Goal: Information Seeking & Learning: Learn about a topic

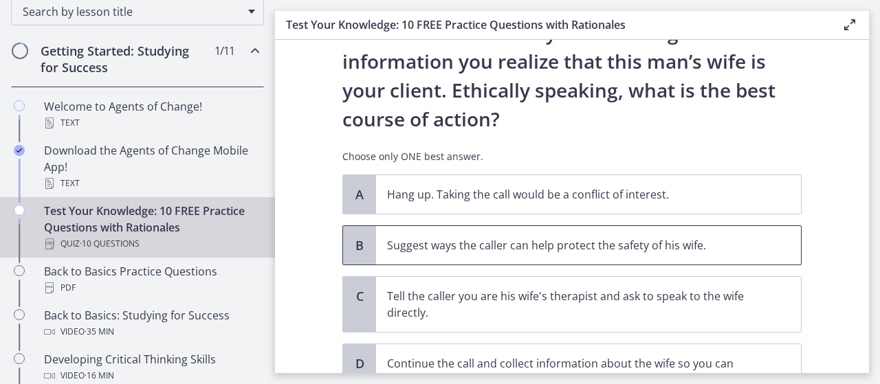
scroll to position [272, 0]
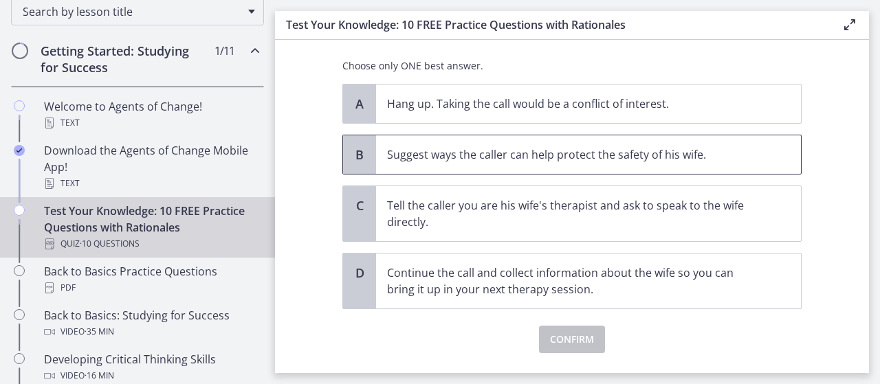
click at [424, 153] on p "Suggest ways the caller can help protect the safety of his wife." at bounding box center [574, 154] width 375 height 16
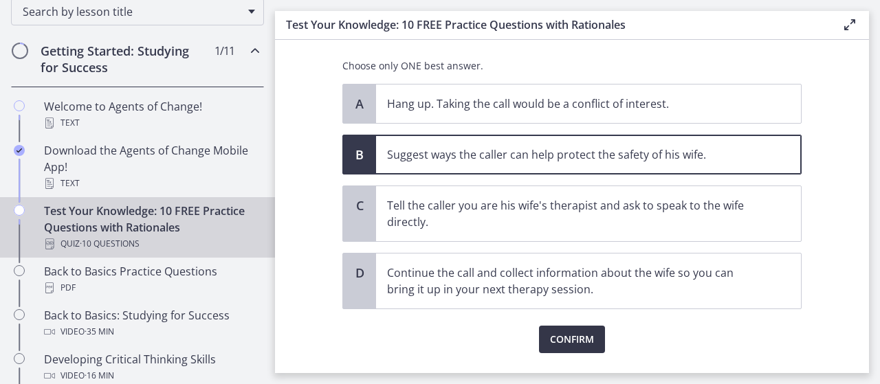
click at [564, 335] on span "Confirm" at bounding box center [572, 339] width 44 height 16
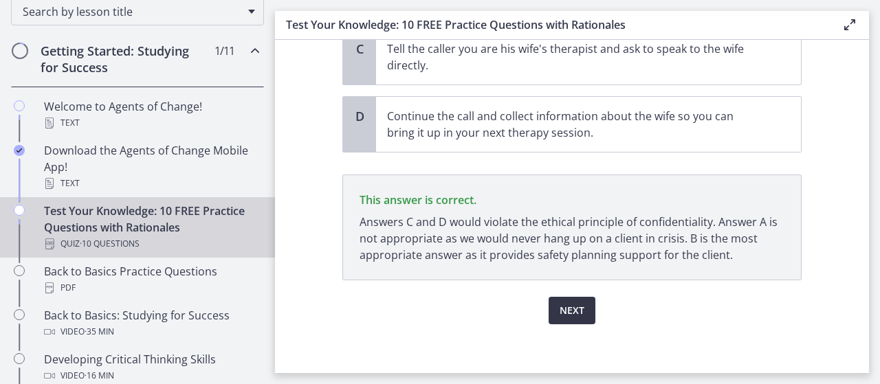
scroll to position [432, 0]
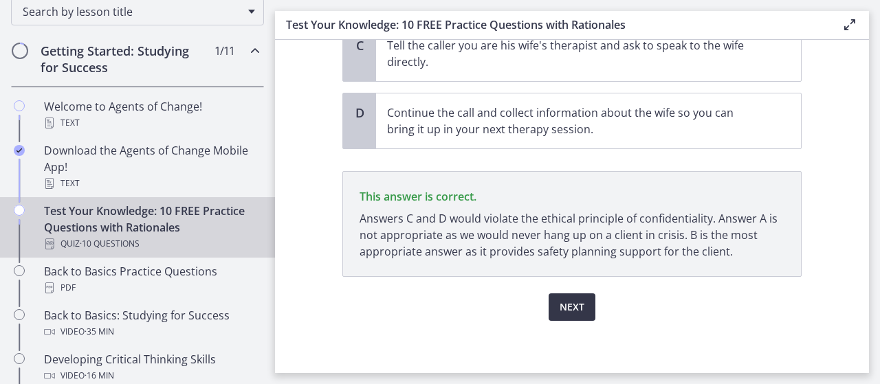
click at [578, 300] on span "Next" at bounding box center [572, 307] width 25 height 16
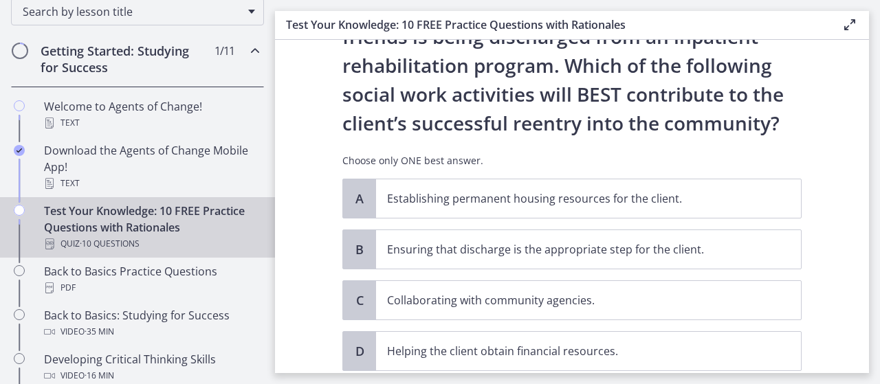
scroll to position [0, 0]
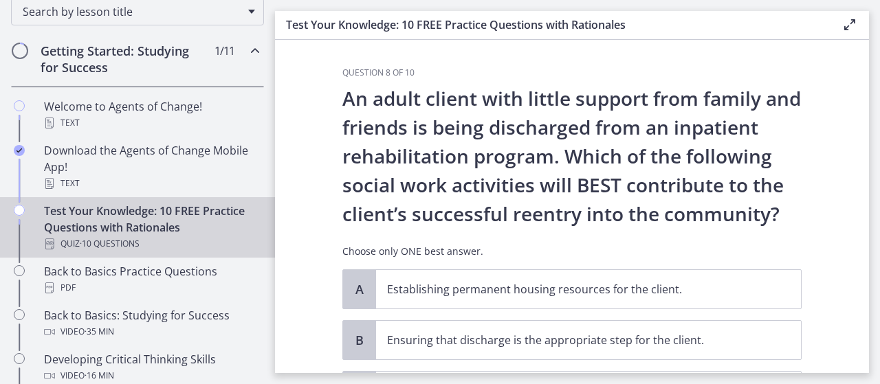
drag, startPoint x: 351, startPoint y: 95, endPoint x: 798, endPoint y: 212, distance: 462.7
click at [798, 212] on p "An adult client with little support from family and friends is being discharged…" at bounding box center [571, 156] width 459 height 144
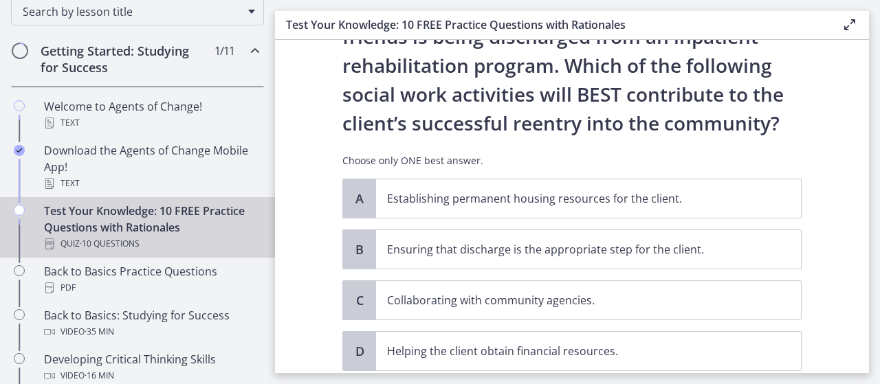
scroll to position [181, 0]
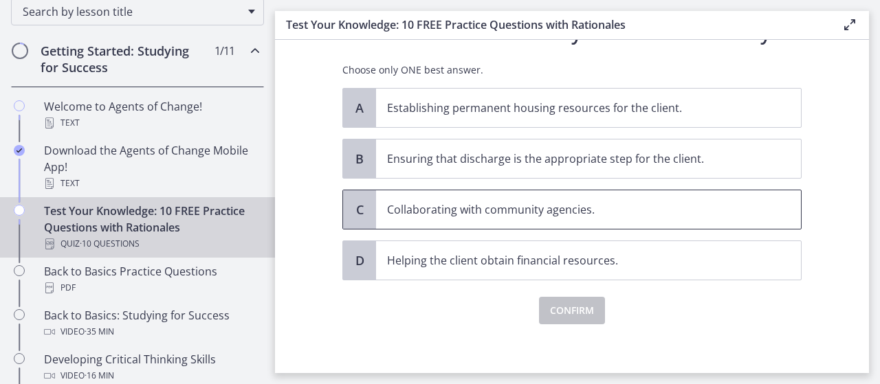
click at [460, 207] on p "Collaborating with community agencies." at bounding box center [574, 209] width 375 height 16
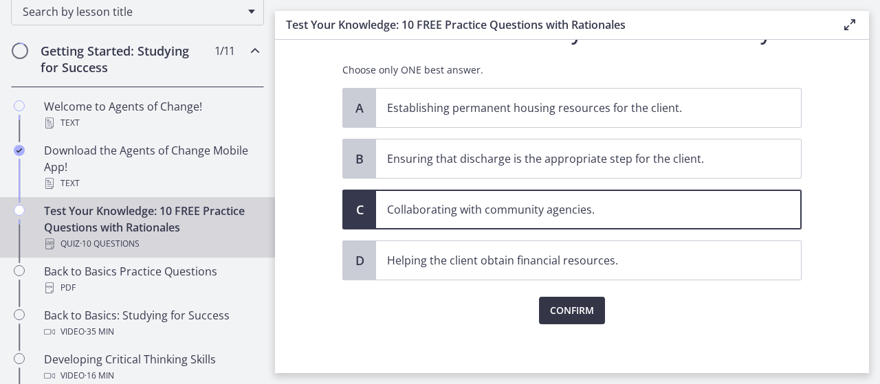
click at [571, 306] on span "Confirm" at bounding box center [572, 310] width 44 height 16
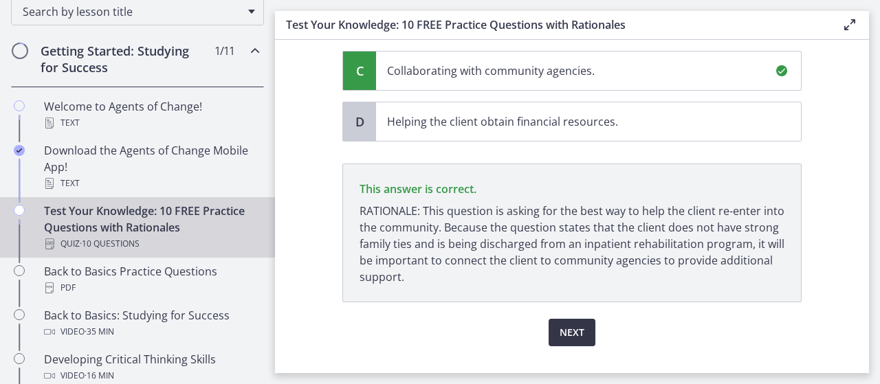
scroll to position [346, 0]
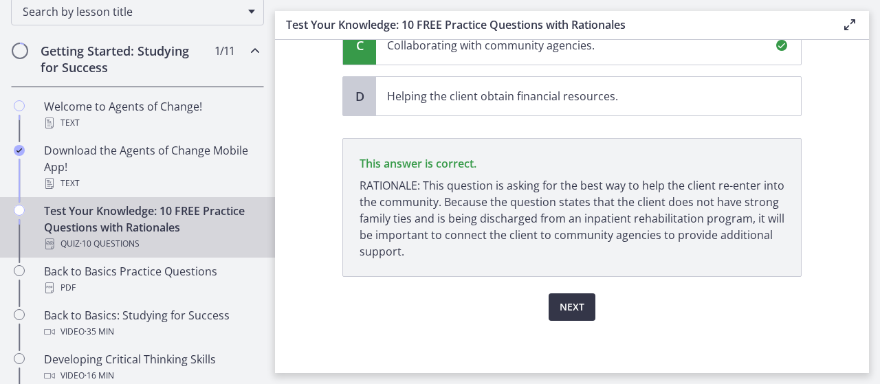
click at [584, 306] on span "Next" at bounding box center [572, 307] width 25 height 16
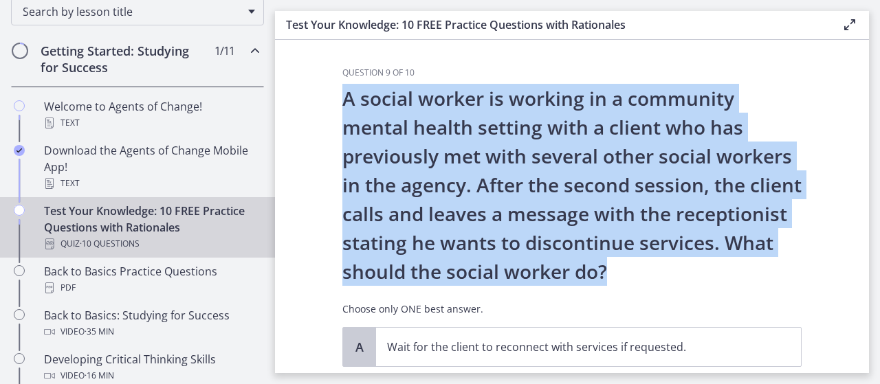
drag, startPoint x: 345, startPoint y: 94, endPoint x: 620, endPoint y: 267, distance: 324.6
click at [620, 267] on p "A social worker is working in a community mental health setting with a client w…" at bounding box center [571, 185] width 459 height 202
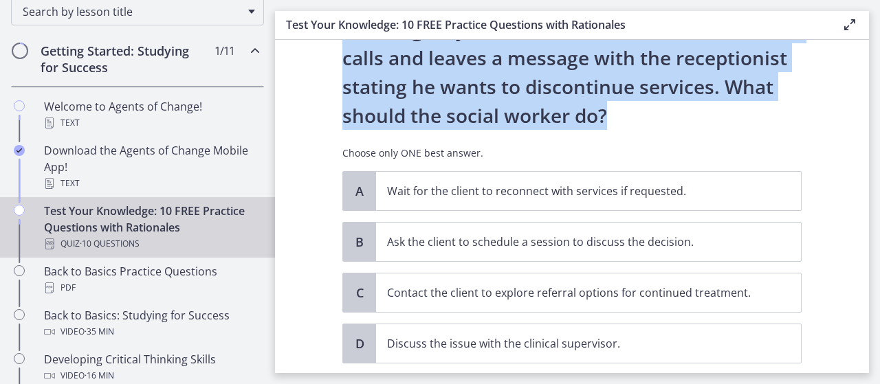
scroll to position [181, 0]
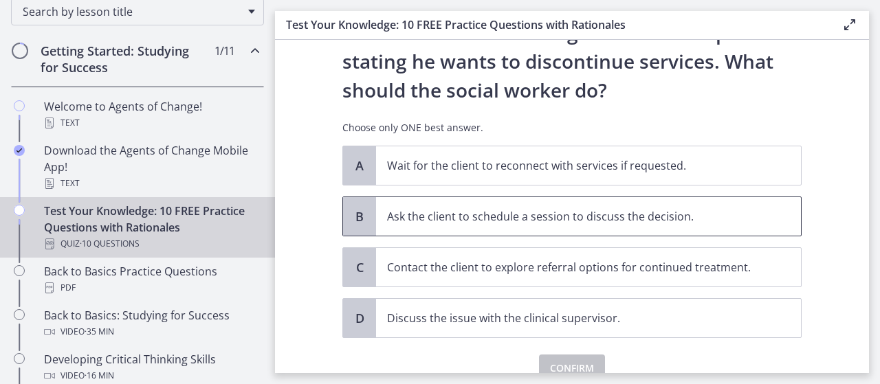
click at [409, 210] on p "Ask the client to schedule a session to discuss the decision." at bounding box center [574, 216] width 375 height 16
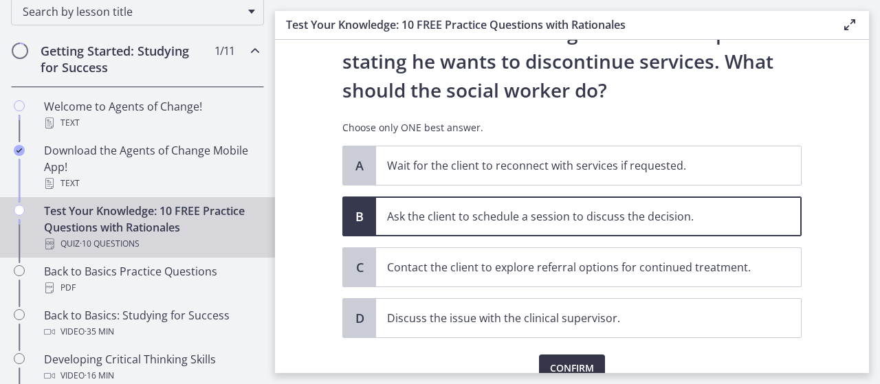
click at [590, 362] on span "Confirm" at bounding box center [572, 368] width 44 height 16
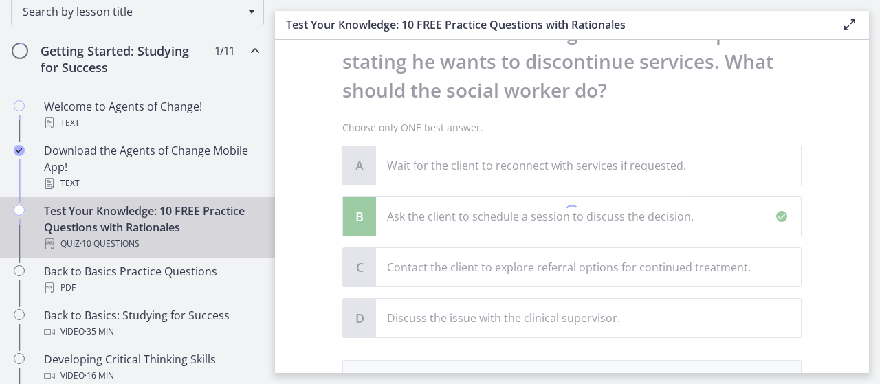
scroll to position [404, 0]
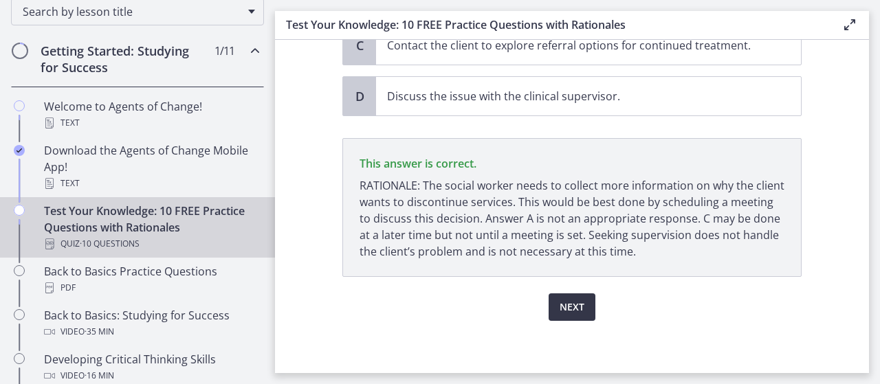
click at [571, 300] on span "Next" at bounding box center [572, 307] width 25 height 16
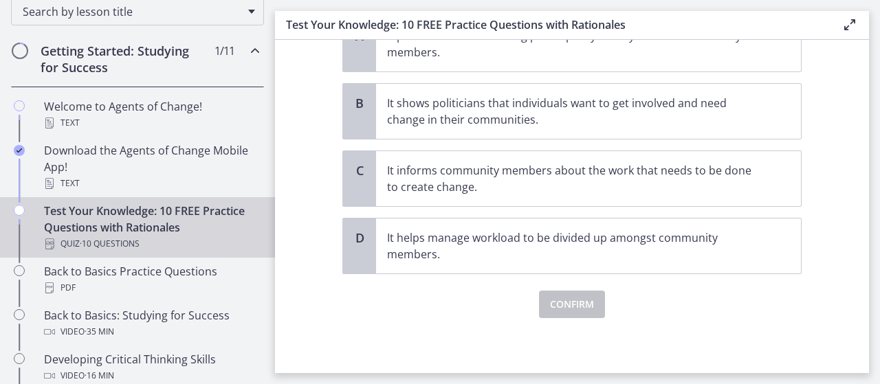
scroll to position [0, 0]
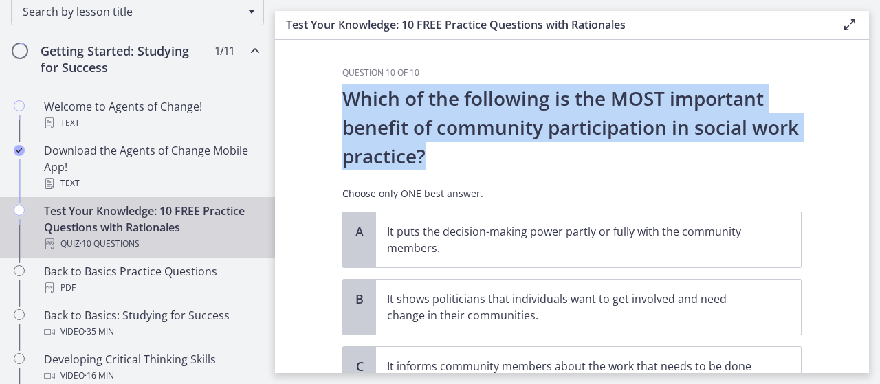
drag, startPoint x: 347, startPoint y: 98, endPoint x: 428, endPoint y: 159, distance: 101.5
click at [428, 159] on p "Which of the following is the MOST important benefit of community participation…" at bounding box center [571, 127] width 459 height 87
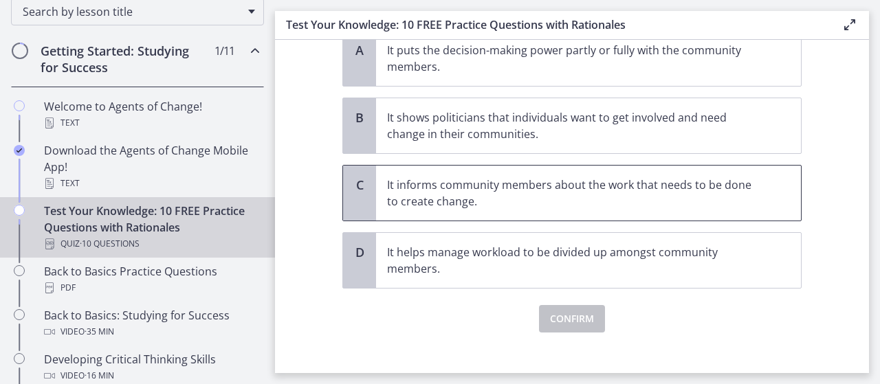
scroll to position [91, 0]
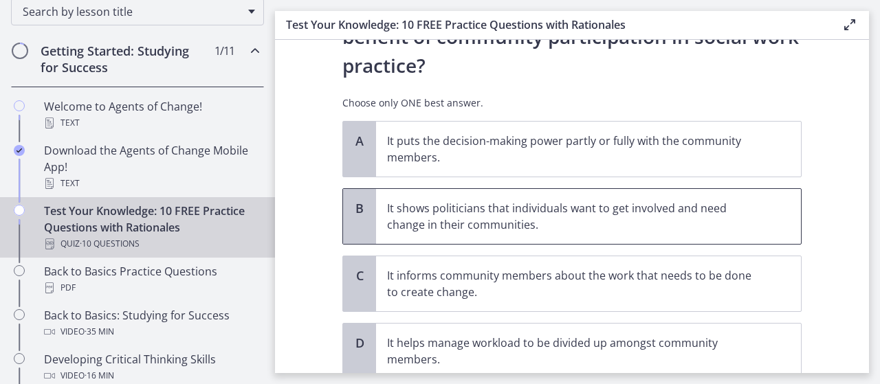
click at [472, 217] on p "It shows politicians that individuals want to get involved and need change in t…" at bounding box center [574, 216] width 375 height 33
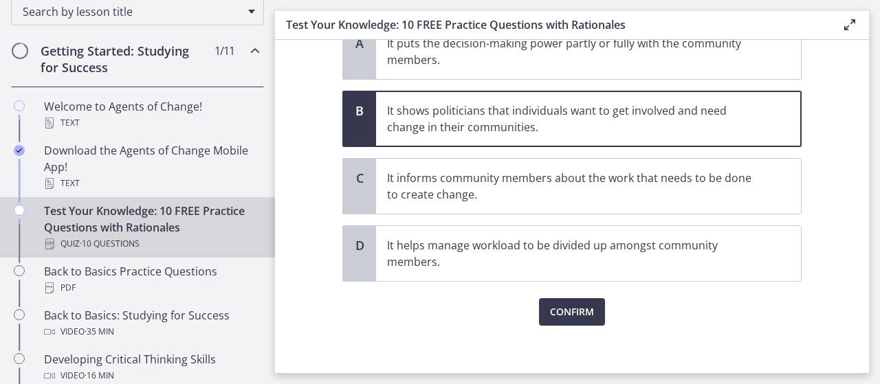
scroll to position [194, 0]
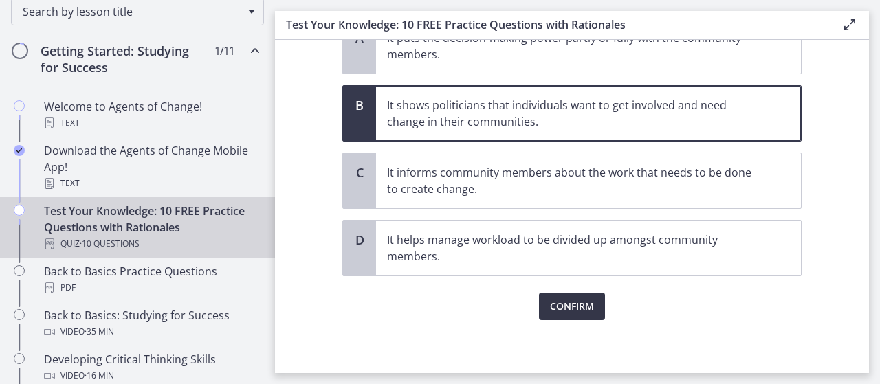
click at [569, 303] on span "Confirm" at bounding box center [572, 306] width 44 height 16
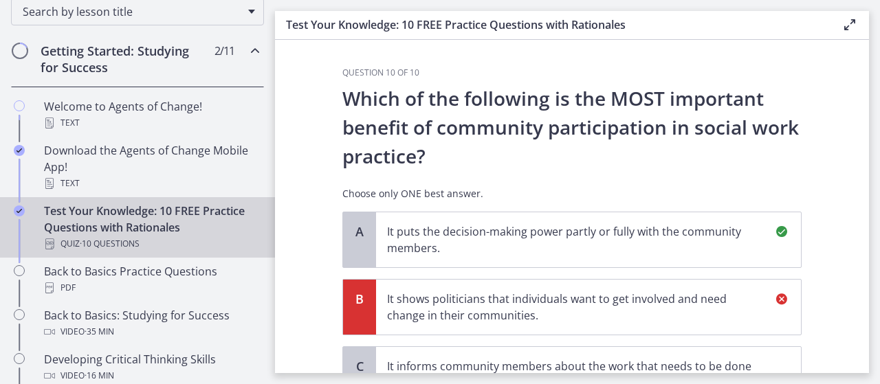
scroll to position [338, 0]
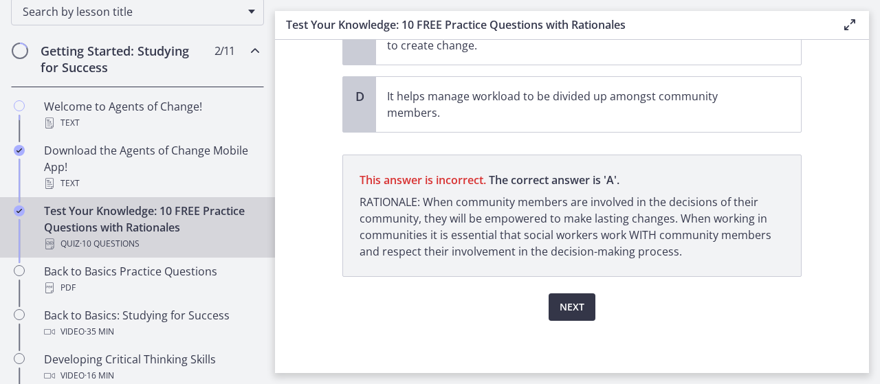
click at [574, 308] on span "Next" at bounding box center [572, 307] width 25 height 16
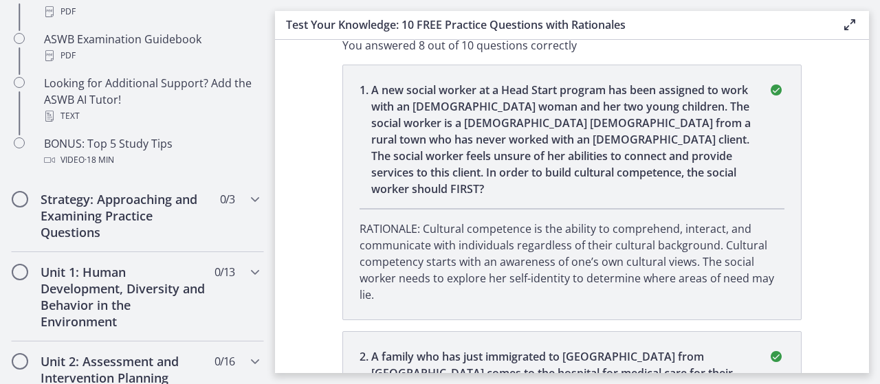
scroll to position [685, 0]
click at [89, 197] on h2 "Strategy: Approaching and Examining Practice Questions" at bounding box center [125, 214] width 168 height 49
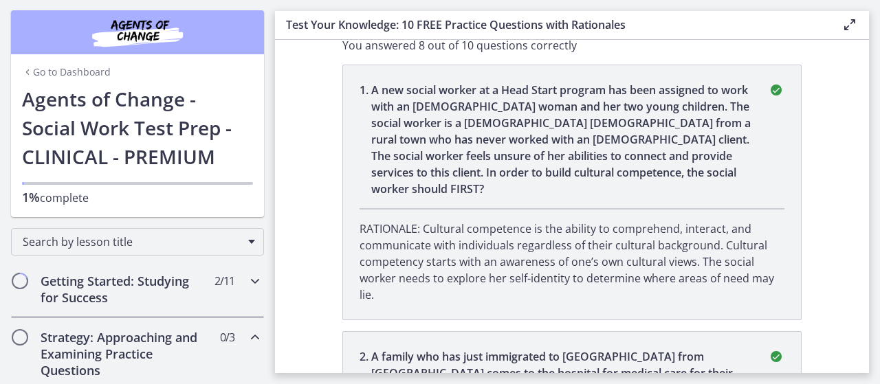
scroll to position [0, 0]
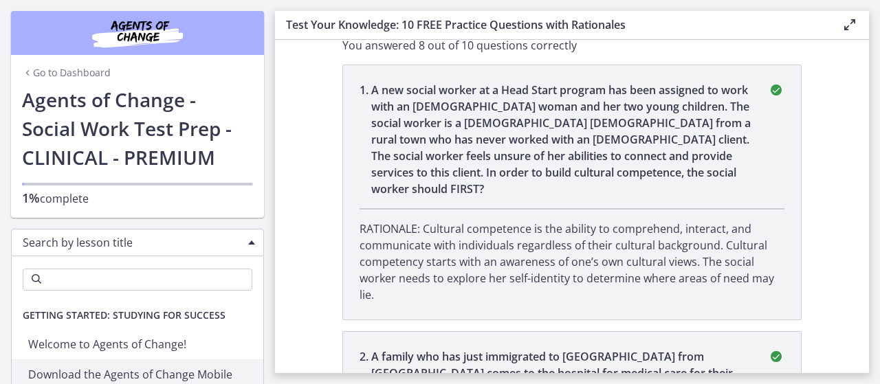
click at [254, 242] on span "Chapters" at bounding box center [251, 243] width 7 height 4
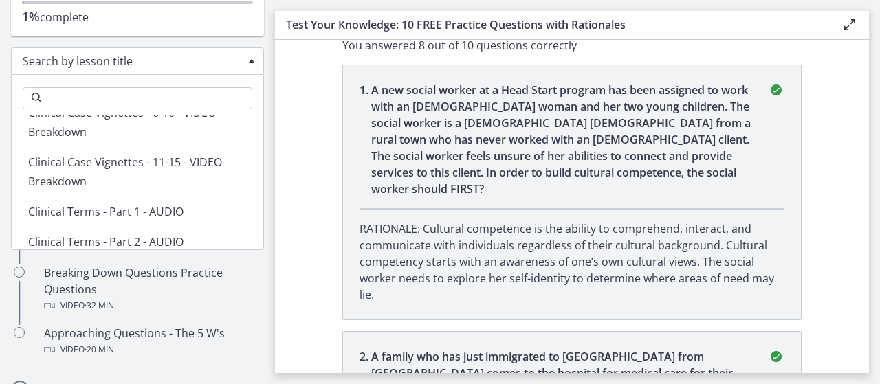
scroll to position [3085, 0]
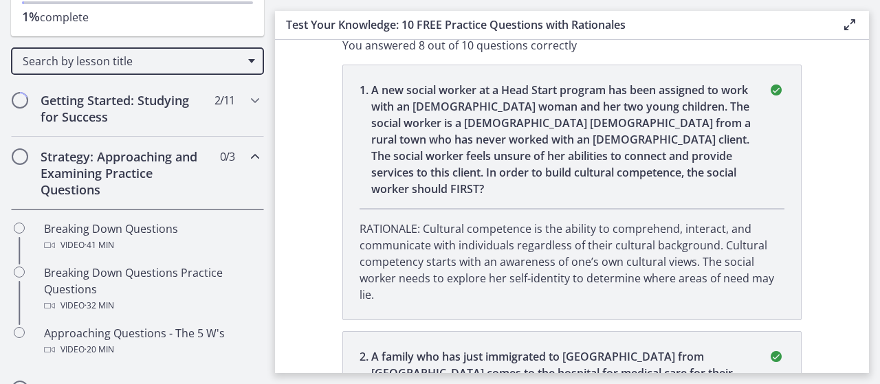
click at [279, 233] on section "You completed Test Your Knowledge: 10 FREE Practice Questions with Rationales Y…" at bounding box center [572, 206] width 594 height 333
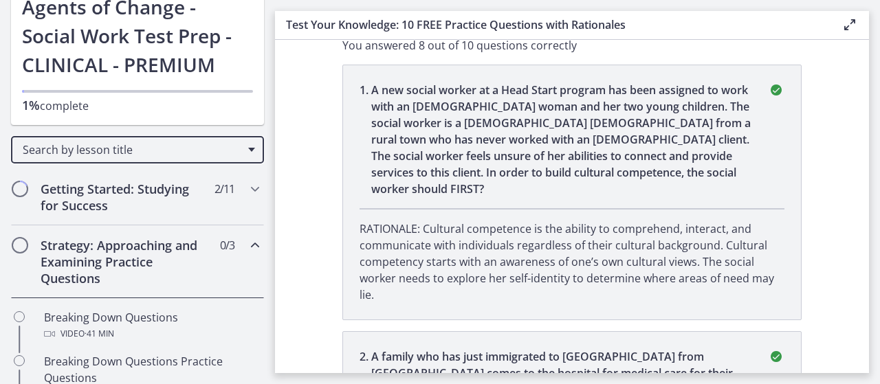
scroll to position [91, 0]
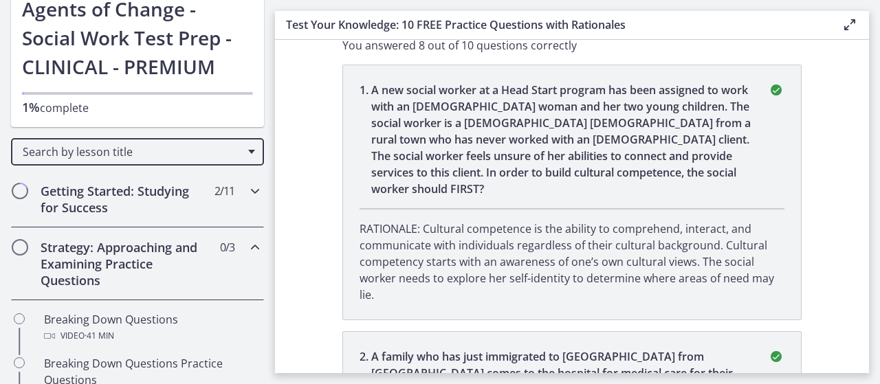
click at [72, 199] on h2 "Getting Started: Studying for Success" at bounding box center [125, 199] width 168 height 33
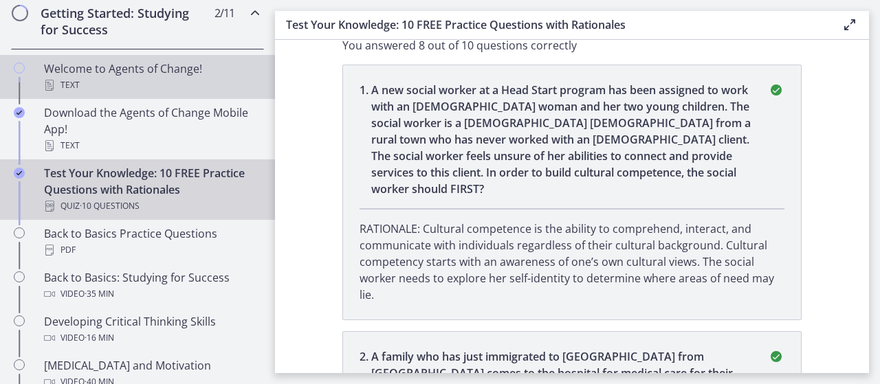
scroll to position [272, 0]
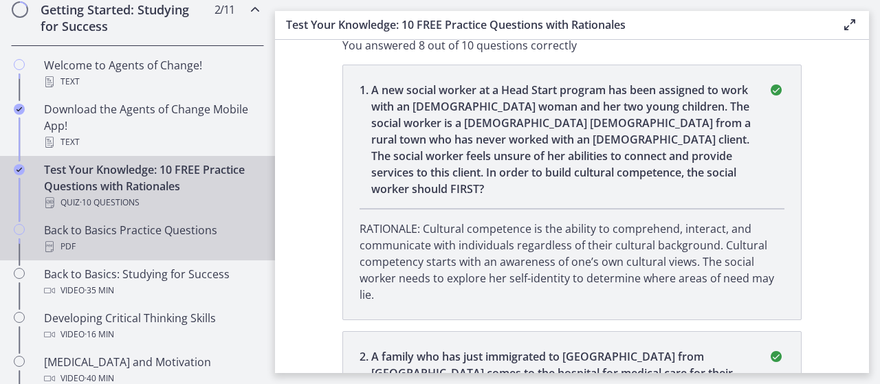
click at [102, 230] on div "Back to Basics Practice Questions PDF" at bounding box center [151, 238] width 214 height 33
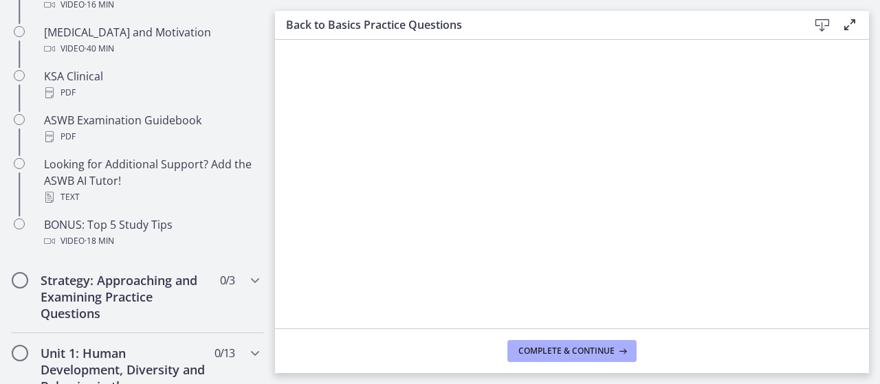
scroll to position [635, 0]
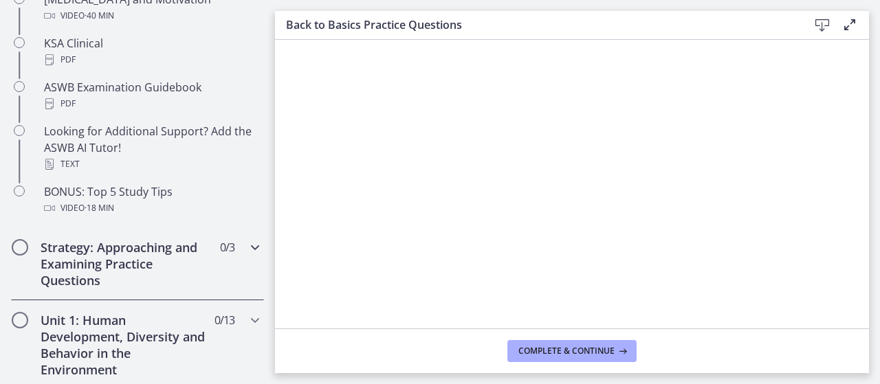
click at [72, 253] on h2 "Strategy: Approaching and Examining Practice Questions" at bounding box center [125, 263] width 168 height 49
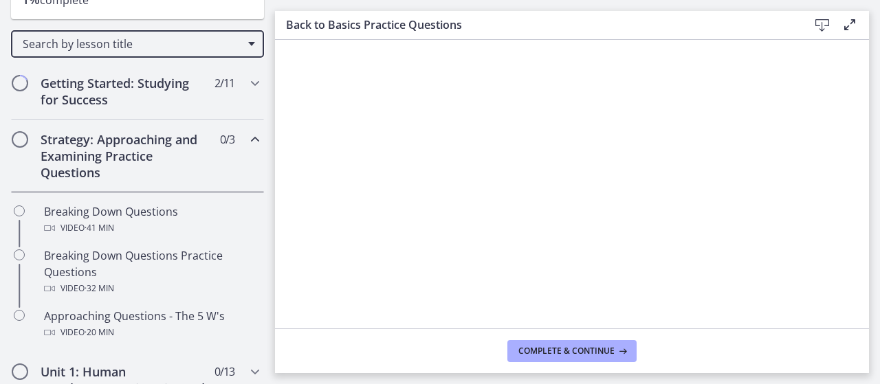
scroll to position [0, 0]
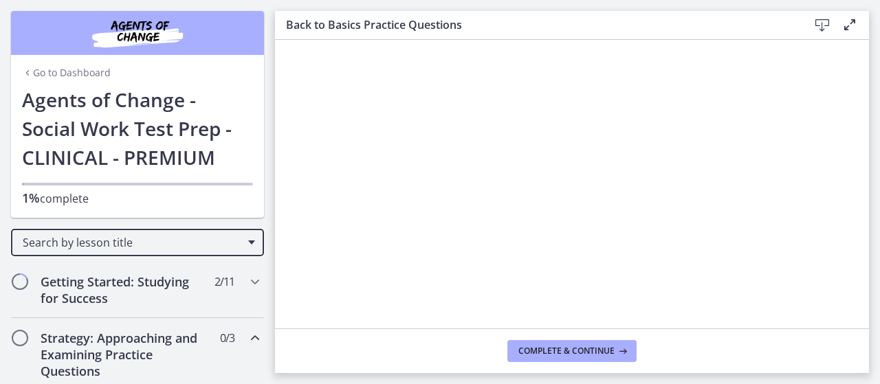
click at [846, 23] on icon at bounding box center [849, 24] width 16 height 16
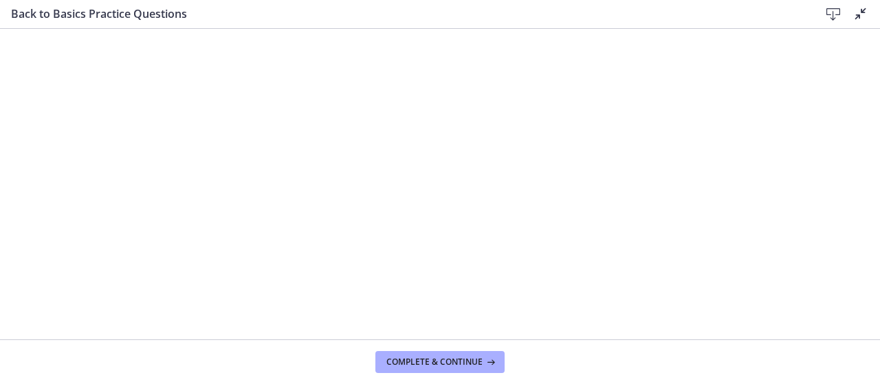
click at [297, 13] on h3 "Back to Basics Practice Questions" at bounding box center [404, 13] width 786 height 16
click at [457, 362] on span "Complete & continue" at bounding box center [434, 362] width 96 height 11
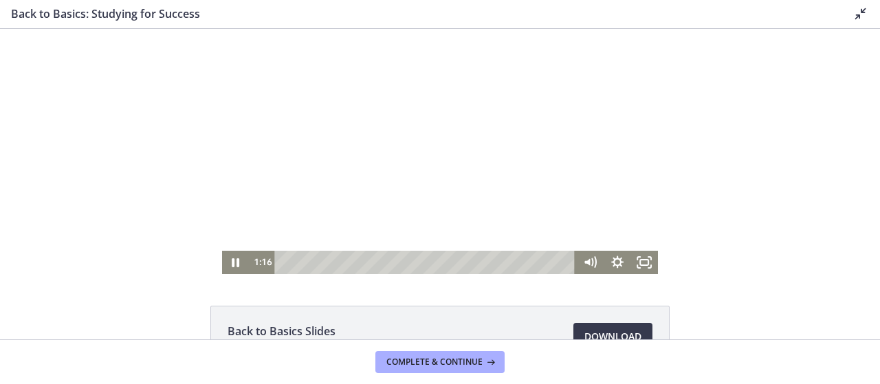
click at [400, 172] on div at bounding box center [440, 151] width 437 height 245
